Goal: Transaction & Acquisition: Purchase product/service

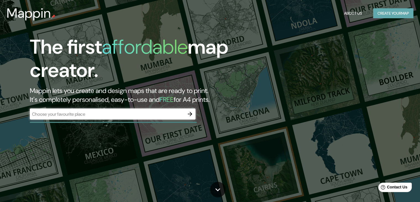
click at [377, 15] on button "Create your map" at bounding box center [393, 13] width 40 height 10
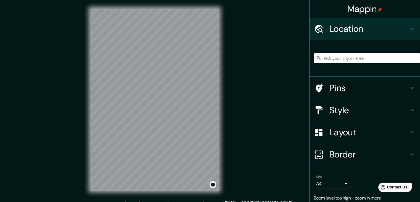
click at [244, 107] on div "Mappin Location Pins Style Layout Border Choose a border. Hint : you can make l…" at bounding box center [210, 104] width 420 height 208
click at [362, 105] on h4 "Style" at bounding box center [370, 109] width 80 height 11
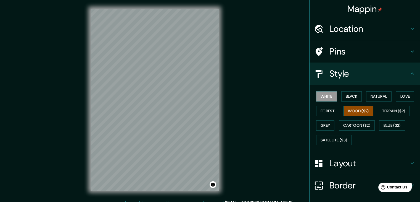
click at [364, 107] on button "Wood ($2)" at bounding box center [359, 111] width 30 height 10
click at [327, 108] on button "Forest" at bounding box center [327, 111] width 23 height 10
click at [258, 131] on div "Mappin Location Pins Style White Black Natural Love Forest Wood ($2) Terrain ($…" at bounding box center [210, 104] width 420 height 208
click at [321, 96] on button "White" at bounding box center [326, 96] width 21 height 10
click at [353, 93] on button "Black" at bounding box center [352, 96] width 21 height 10
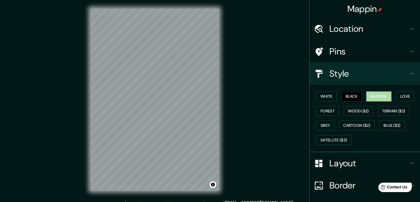
click at [376, 93] on button "Natural" at bounding box center [378, 96] width 25 height 10
click at [403, 97] on button "Love" at bounding box center [405, 96] width 18 height 10
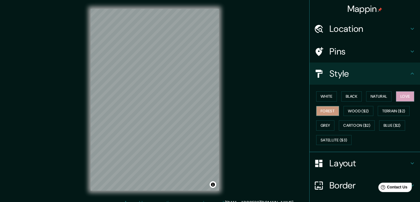
click at [322, 112] on button "Forest" at bounding box center [327, 111] width 23 height 10
click at [354, 111] on button "Wood ($2)" at bounding box center [359, 111] width 30 height 10
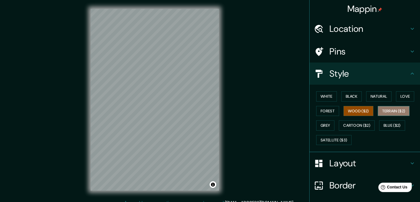
drag, startPoint x: 385, startPoint y: 109, endPoint x: 388, endPoint y: 110, distance: 3.4
click at [384, 109] on button "Terrain ($2)" at bounding box center [394, 111] width 32 height 10
click at [326, 121] on button "Grey" at bounding box center [325, 125] width 18 height 10
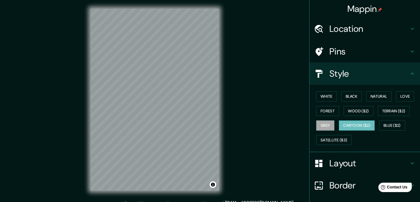
click at [348, 124] on button "Cartoon ($2)" at bounding box center [357, 125] width 36 height 10
click at [384, 119] on div "White Black Natural Love Forest Wood ($2) Terrain ($2) Grey Cartoon ($2) Blue (…" at bounding box center [367, 118] width 106 height 58
click at [387, 124] on button "Blue ($2)" at bounding box center [392, 125] width 26 height 10
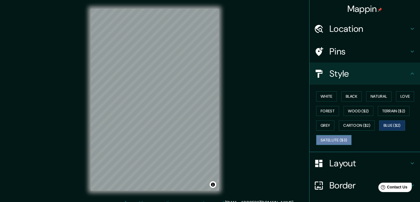
click at [342, 138] on button "Satellite ($3)" at bounding box center [333, 140] width 35 height 10
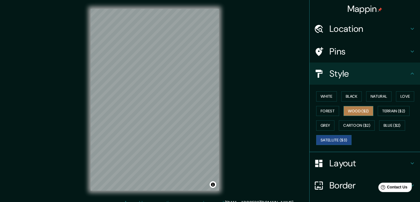
click at [350, 109] on button "Wood ($2)" at bounding box center [359, 111] width 30 height 10
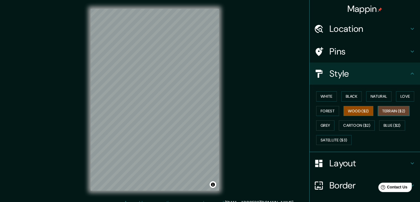
click at [391, 113] on button "Terrain ($2)" at bounding box center [394, 111] width 32 height 10
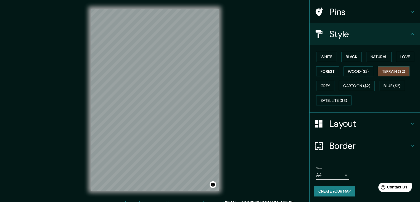
scroll to position [40, 0]
click at [345, 142] on h4 "Border" at bounding box center [370, 145] width 80 height 11
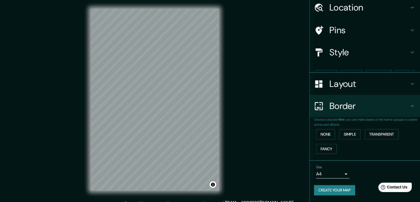
scroll to position [12, 0]
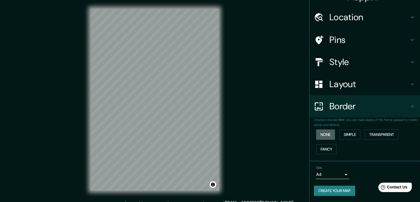
click at [330, 132] on button "None" at bounding box center [325, 134] width 19 height 10
click at [345, 90] on div "Layout" at bounding box center [365, 84] width 111 height 22
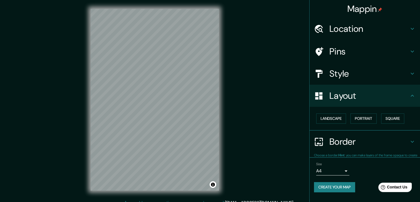
scroll to position [0, 0]
click at [339, 118] on button "Landscape" at bounding box center [331, 118] width 30 height 10
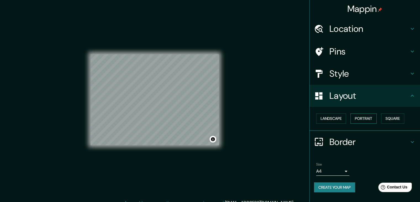
click at [360, 115] on button "Portrait" at bounding box center [364, 118] width 26 height 10
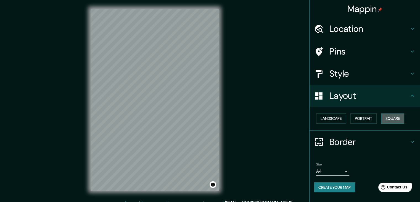
click at [385, 118] on button "Square" at bounding box center [392, 118] width 23 height 10
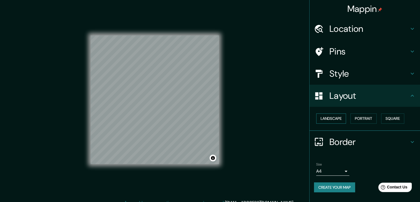
click at [343, 119] on button "Landscape" at bounding box center [331, 118] width 30 height 10
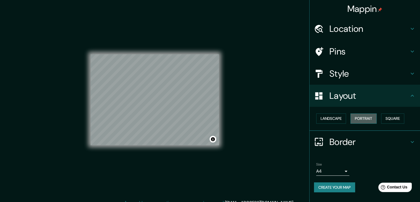
click at [364, 119] on button "Portrait" at bounding box center [364, 118] width 26 height 10
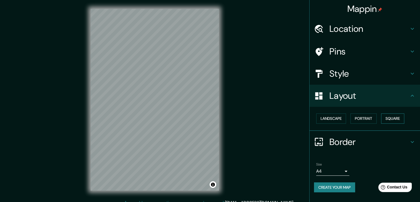
click at [386, 116] on button "Square" at bounding box center [392, 118] width 23 height 10
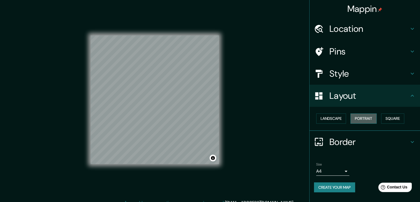
click at [368, 121] on button "Portrait" at bounding box center [364, 118] width 26 height 10
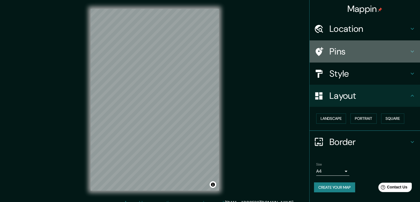
click at [359, 48] on h4 "Pins" at bounding box center [370, 51] width 80 height 11
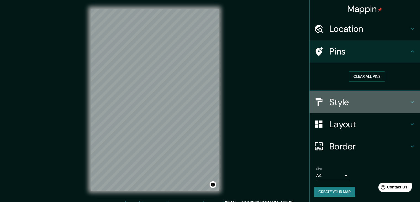
click at [348, 107] on div "Style" at bounding box center [365, 102] width 111 height 22
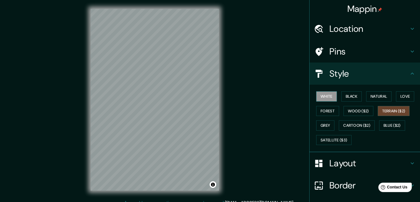
click at [320, 98] on button "White" at bounding box center [326, 96] width 21 height 10
click at [342, 95] on button "Black" at bounding box center [352, 96] width 21 height 10
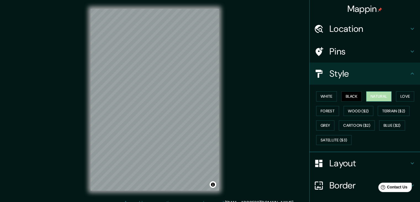
click at [368, 94] on button "Natural" at bounding box center [378, 96] width 25 height 10
click at [399, 93] on button "Love" at bounding box center [405, 96] width 18 height 10
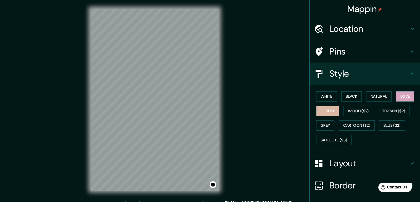
click at [329, 110] on button "Forest" at bounding box center [327, 111] width 23 height 10
click at [324, 124] on button "Grey" at bounding box center [325, 125] width 18 height 10
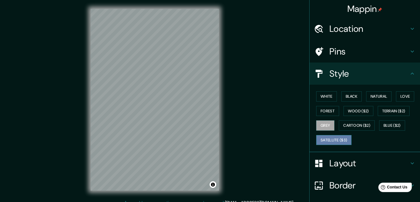
click at [335, 136] on button "Satellite ($3)" at bounding box center [333, 140] width 35 height 10
click at [356, 110] on button "Wood ($2)" at bounding box center [359, 111] width 30 height 10
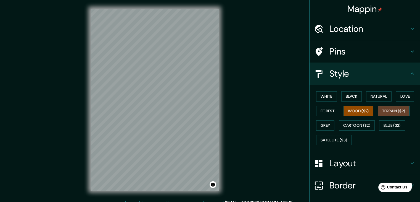
click at [397, 110] on button "Terrain ($2)" at bounding box center [394, 111] width 32 height 10
click at [390, 124] on button "Blue ($2)" at bounding box center [392, 125] width 26 height 10
click at [382, 111] on button "Terrain ($2)" at bounding box center [394, 111] width 32 height 10
click at [350, 123] on button "Cartoon ($2)" at bounding box center [357, 125] width 36 height 10
click at [351, 106] on button "Wood ($2)" at bounding box center [359, 111] width 30 height 10
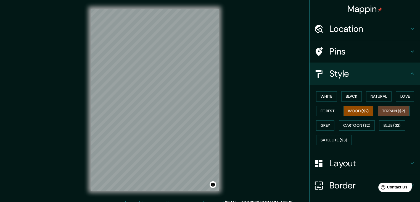
click at [393, 111] on button "Terrain ($2)" at bounding box center [394, 111] width 32 height 10
click at [369, 112] on button "Wood ($2)" at bounding box center [359, 111] width 30 height 10
click at [378, 112] on button "Terrain ($2)" at bounding box center [394, 111] width 32 height 10
click at [394, 112] on button "Terrain ($2)" at bounding box center [394, 111] width 32 height 10
click at [360, 111] on button "Wood ($2)" at bounding box center [359, 111] width 30 height 10
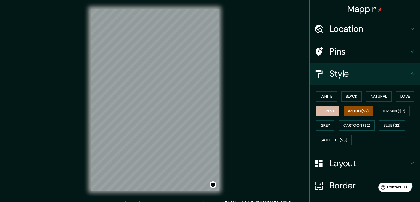
click at [329, 112] on button "Forest" at bounding box center [327, 111] width 23 height 10
click at [350, 108] on button "Wood ($2)" at bounding box center [359, 111] width 30 height 10
click at [370, 95] on button "Natural" at bounding box center [378, 96] width 25 height 10
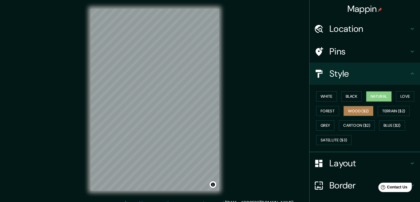
click at [349, 107] on button "Wood ($2)" at bounding box center [359, 111] width 30 height 10
drag, startPoint x: 260, startPoint y: 114, endPoint x: 260, endPoint y: 101, distance: 13.0
click at [260, 101] on div "Mappin Location Pins Style White Black Natural Love Forest Wood ($2) Terrain ($…" at bounding box center [210, 104] width 420 height 208
click at [381, 95] on button "Natural" at bounding box center [378, 96] width 25 height 10
click at [393, 108] on button "Terrain ($2)" at bounding box center [394, 111] width 32 height 10
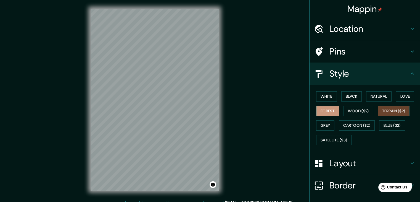
click at [330, 109] on button "Forest" at bounding box center [327, 111] width 23 height 10
click at [360, 108] on button "Wood ($2)" at bounding box center [359, 111] width 30 height 10
